Goal: Obtain resource: Obtain resource

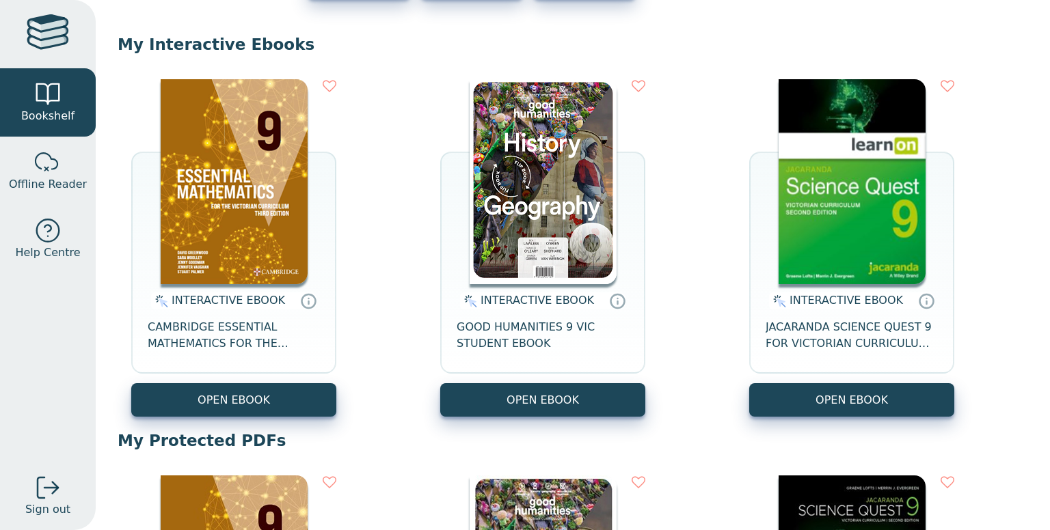
scroll to position [126, 0]
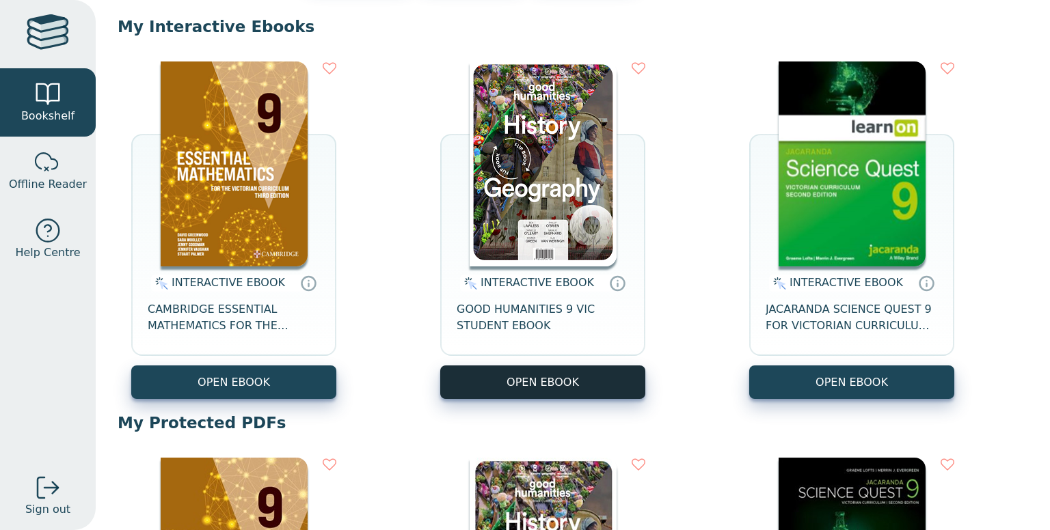
click at [535, 374] on button "OPEN EBOOK" at bounding box center [542, 382] width 205 height 33
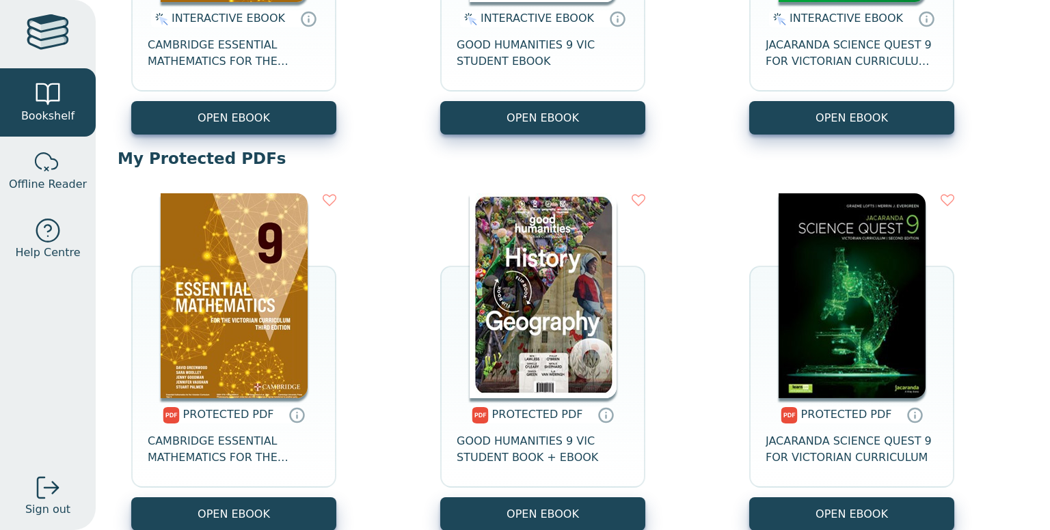
scroll to position [494, 0]
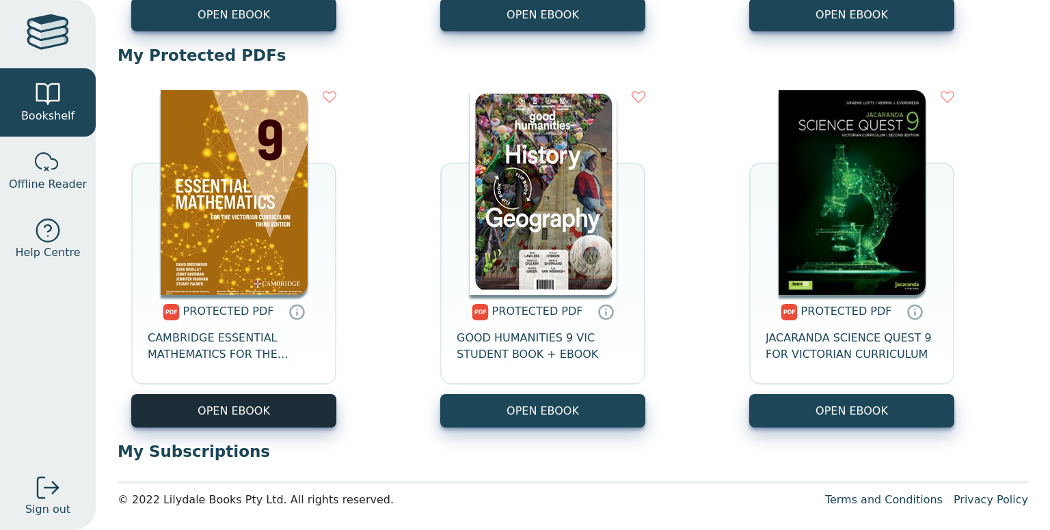
click at [262, 394] on link "OPEN EBOOK" at bounding box center [233, 410] width 205 height 33
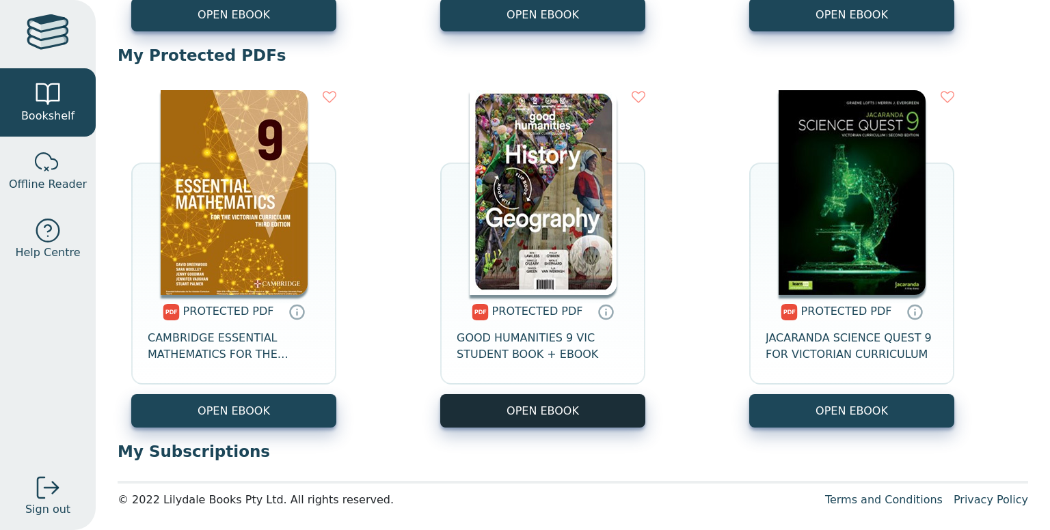
click at [550, 403] on link "OPEN EBOOK" at bounding box center [542, 410] width 205 height 33
click at [557, 412] on link "OPEN EBOOK" at bounding box center [542, 410] width 205 height 33
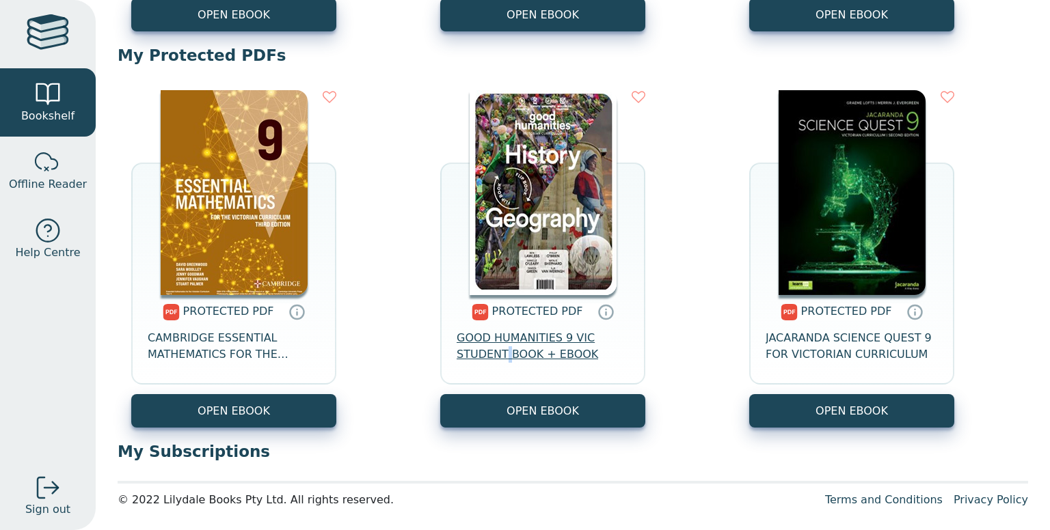
click at [501, 348] on span "GOOD HUMANITIES 9 VIC STUDENT BOOK + EBOOK" at bounding box center [543, 346] width 172 height 33
